Goal: Information Seeking & Learning: Learn about a topic

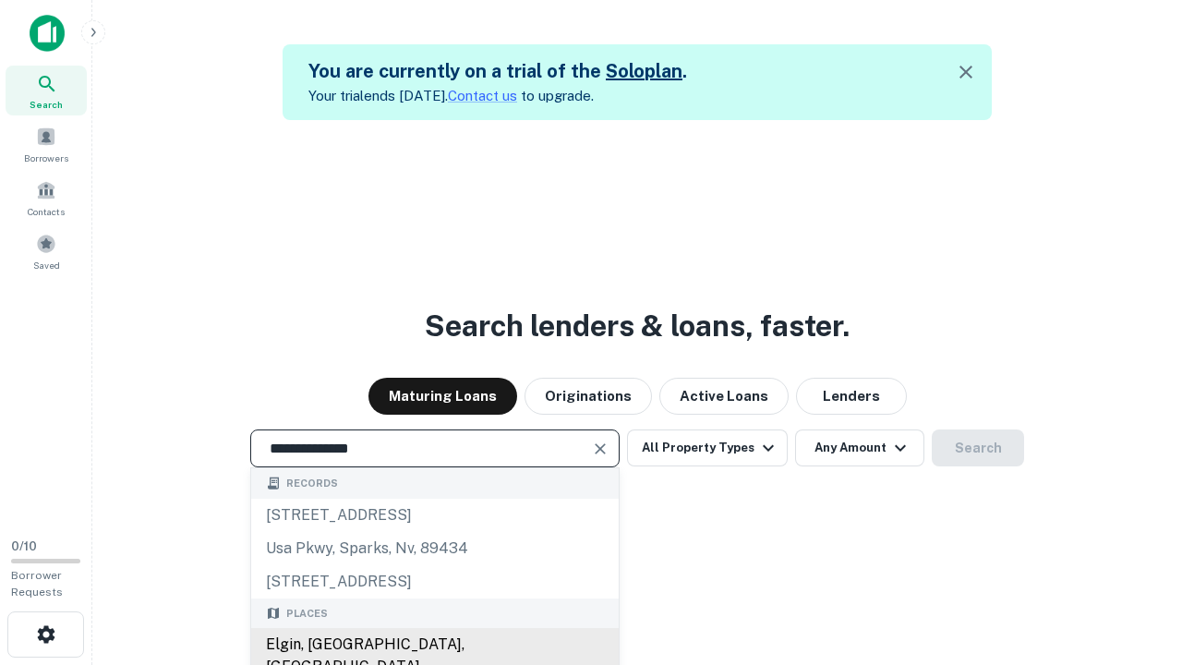
click at [434, 645] on div "Elgin, [GEOGRAPHIC_DATA], [GEOGRAPHIC_DATA]" at bounding box center [435, 655] width 368 height 55
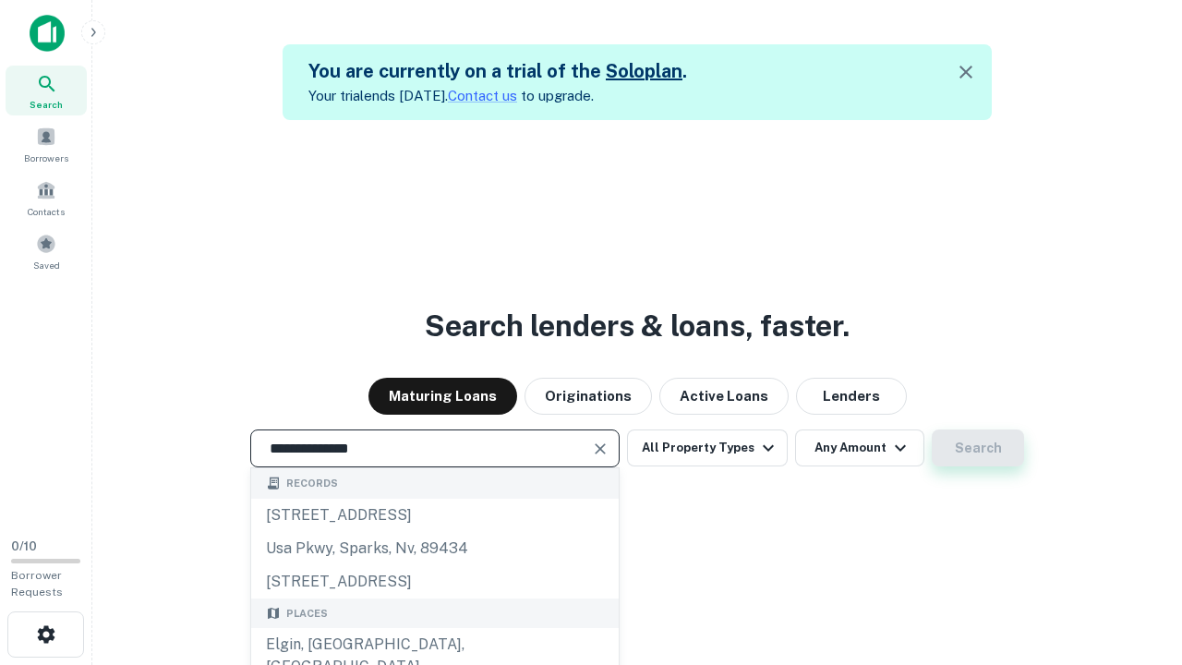
type input "**********"
click at [978, 448] on button "Search" at bounding box center [978, 447] width 92 height 37
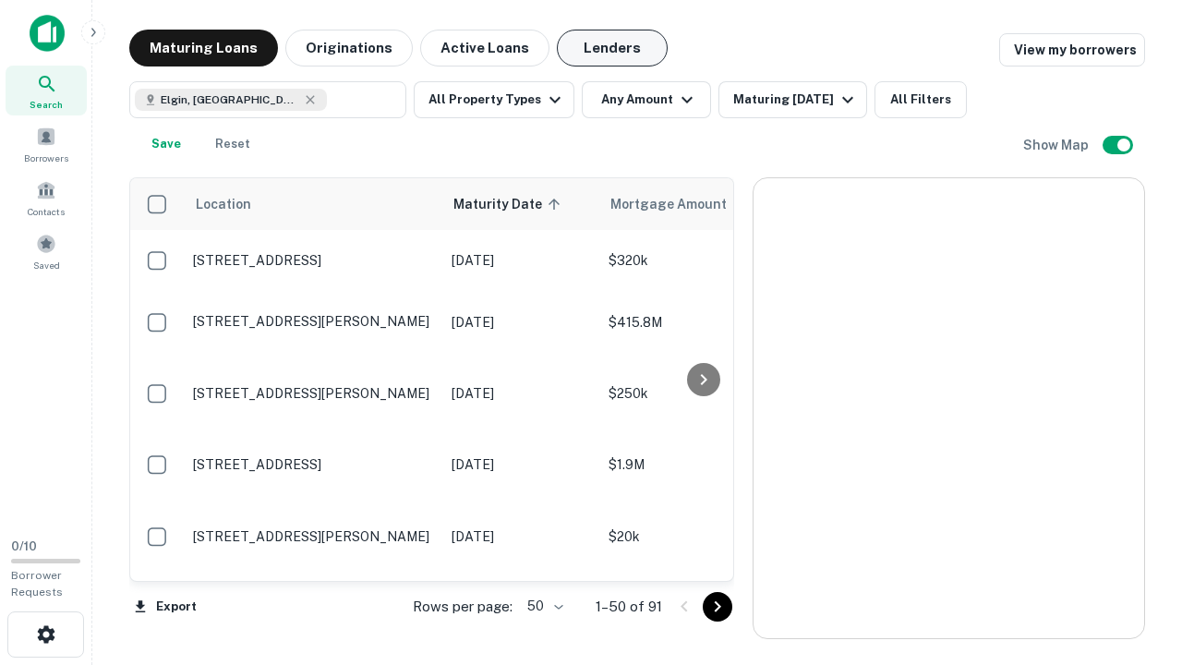
click at [612, 48] on button "Lenders" at bounding box center [612, 48] width 111 height 37
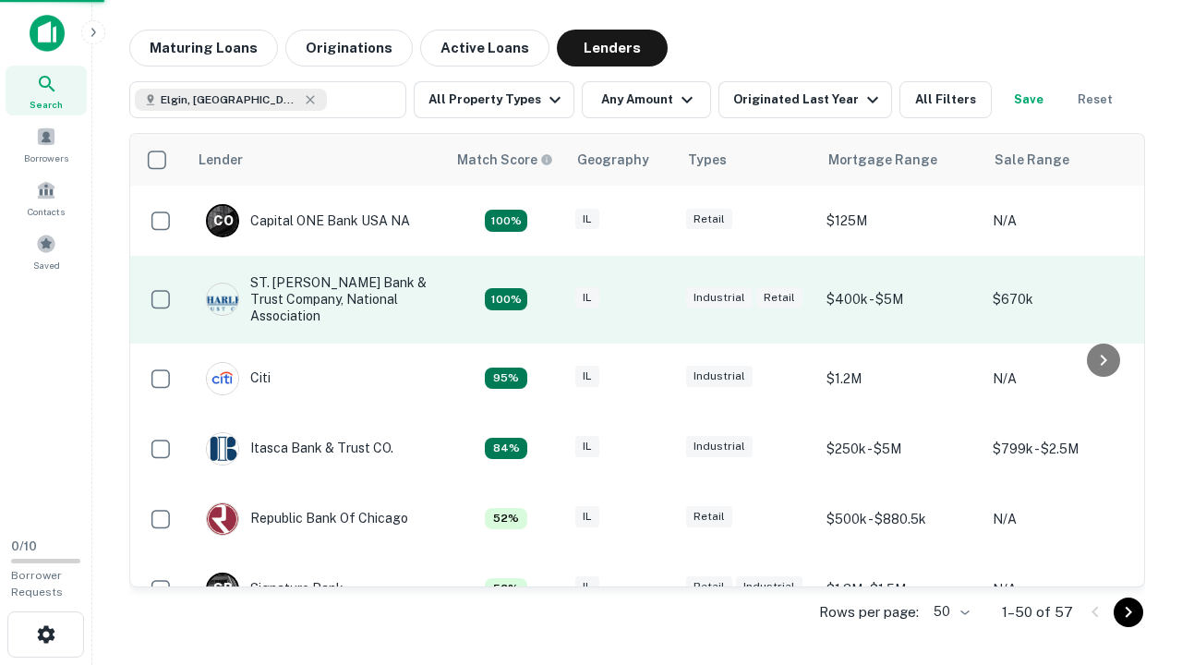
click at [656, 299] on div "IL" at bounding box center [621, 299] width 92 height 25
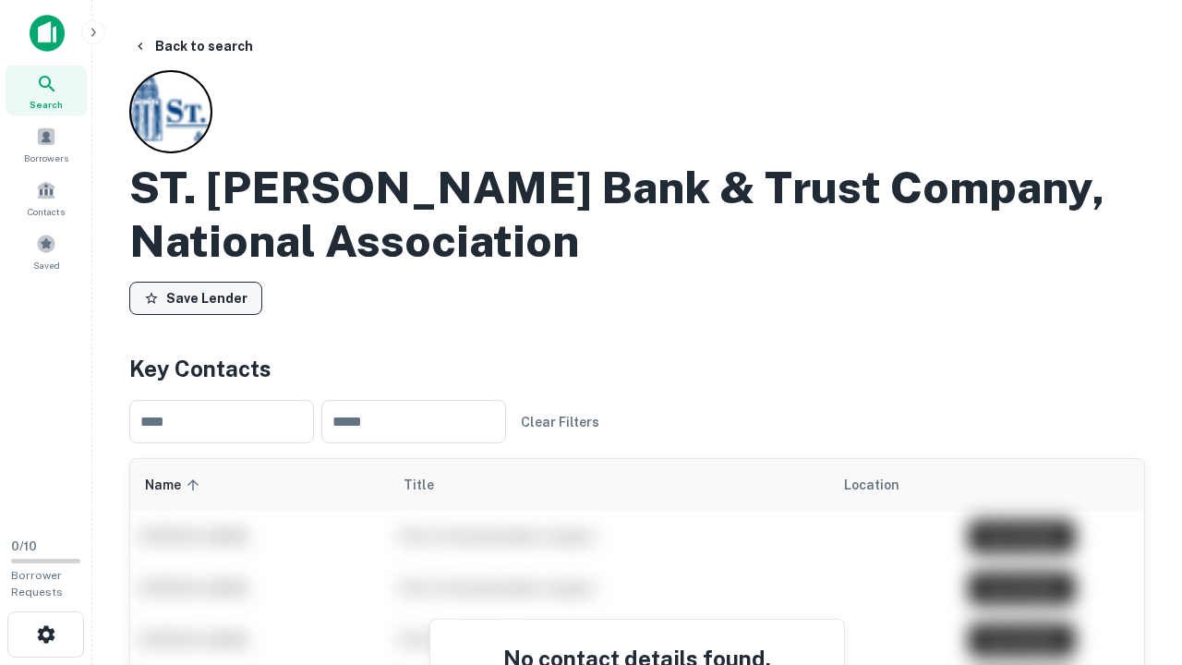
click at [196, 298] on button "Save Lender" at bounding box center [195, 298] width 133 height 33
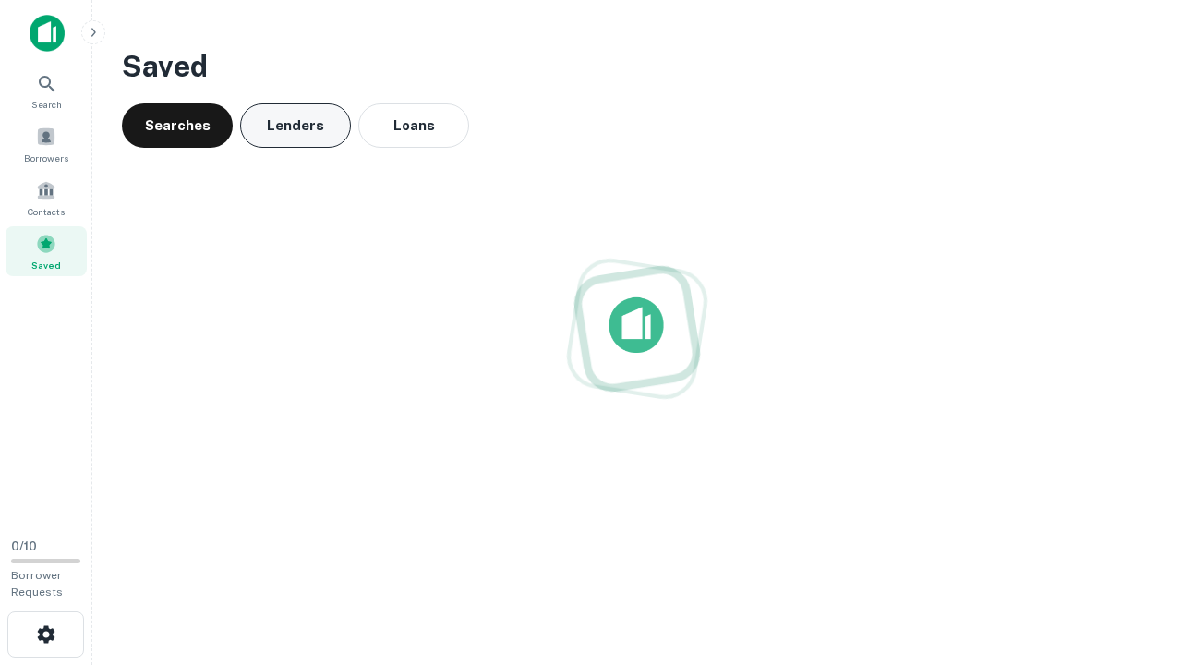
click at [296, 126] on button "Lenders" at bounding box center [295, 125] width 111 height 44
